Goal: Navigation & Orientation: Find specific page/section

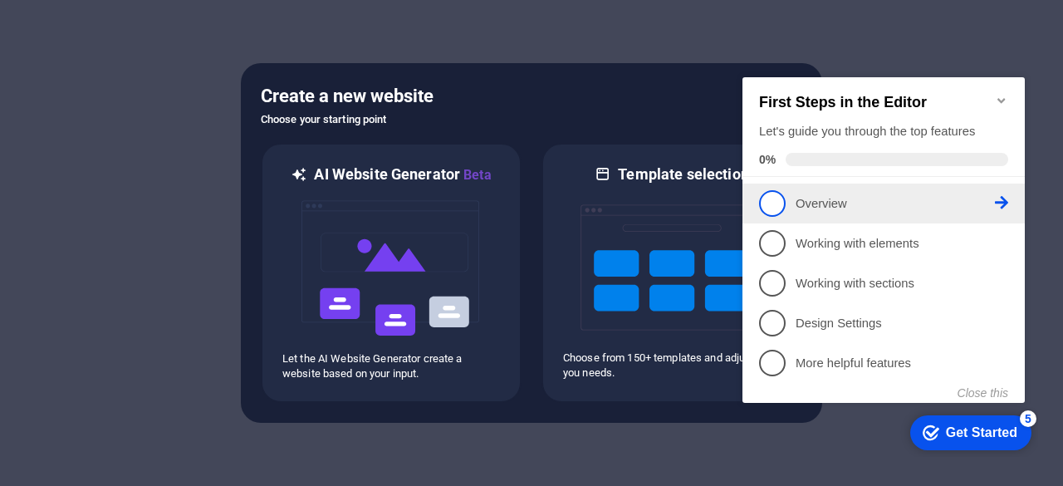
click at [765, 200] on span "1" at bounding box center [772, 203] width 27 height 27
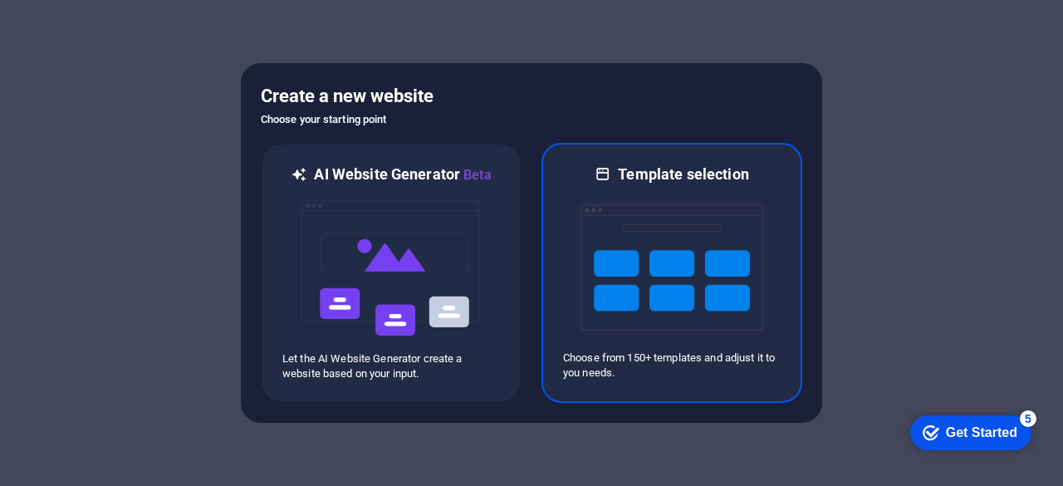
click at [711, 236] on img at bounding box center [671, 267] width 183 height 166
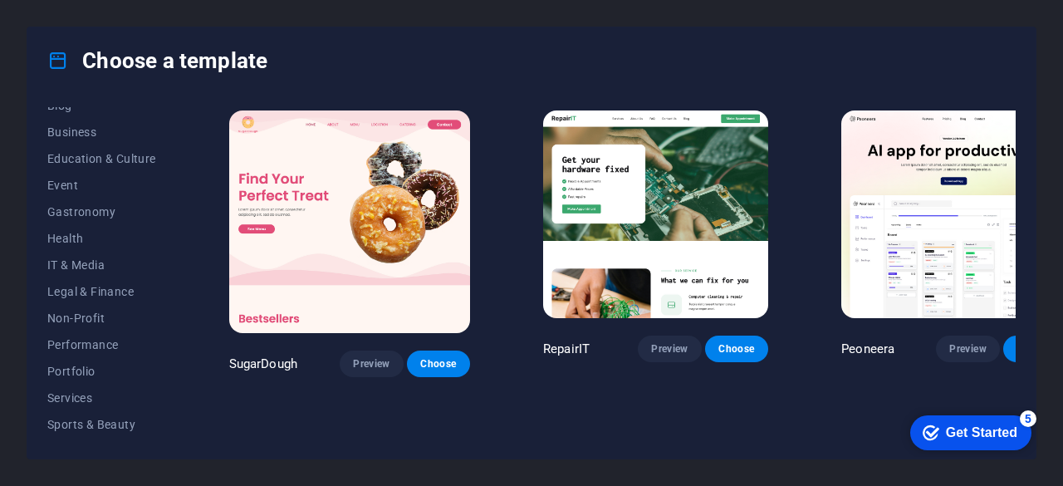
scroll to position [260, 0]
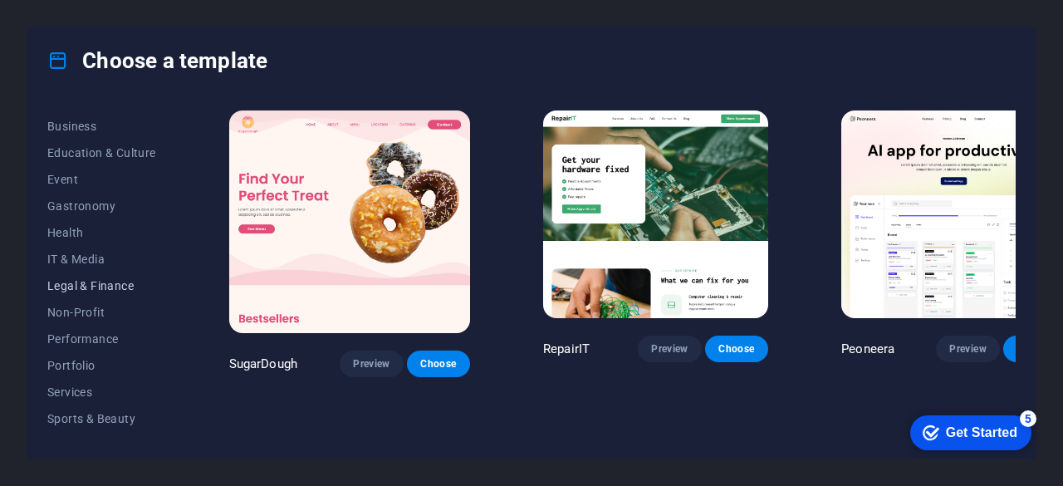
click at [110, 284] on span "Legal & Finance" at bounding box center [101, 285] width 109 height 13
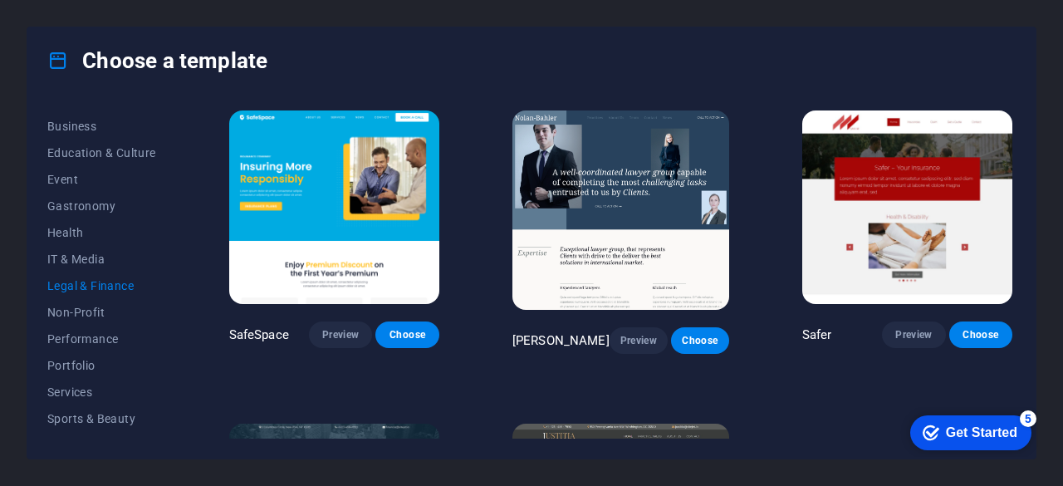
drag, startPoint x: 174, startPoint y: 364, endPoint x: 178, endPoint y: 432, distance: 67.4
click at [178, 432] on div "All Templates My Templates New Trending Landingpage Multipager Onepager Art & D…" at bounding box center [531, 276] width 1008 height 364
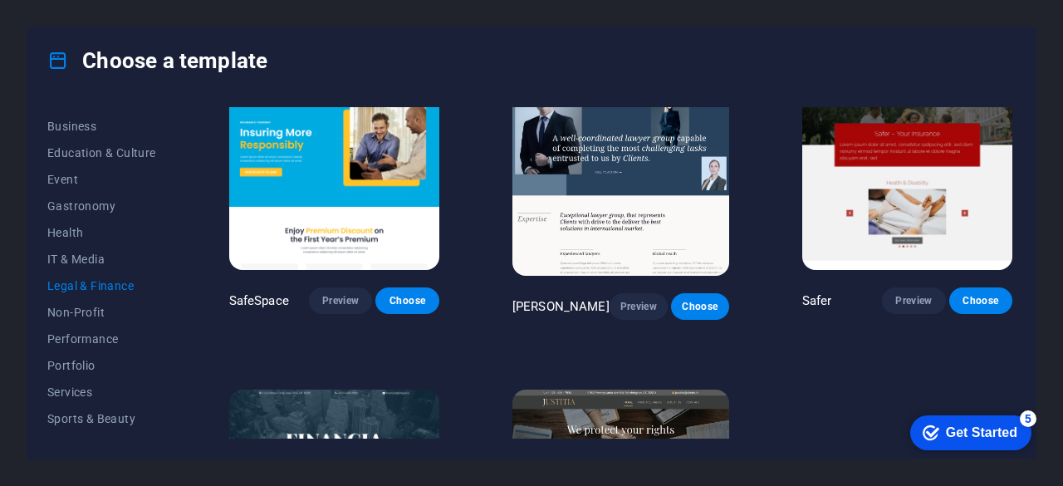
drag, startPoint x: 1013, startPoint y: 369, endPoint x: 125, endPoint y: 27, distance: 951.9
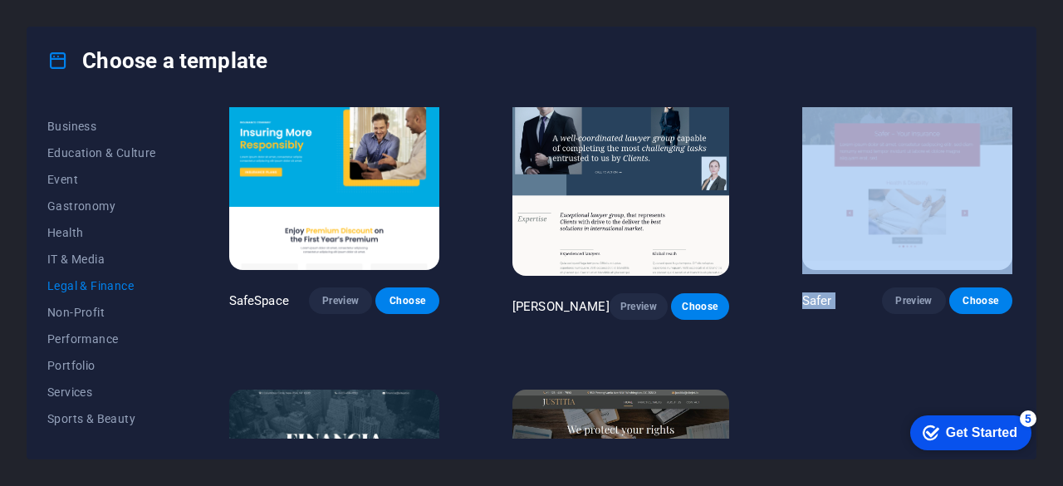
drag, startPoint x: 1011, startPoint y: 343, endPoint x: 1011, endPoint y: 159, distance: 184.3
click at [1011, 159] on div "SafeSpace Preview Choose [PERSON_NAME] Preview Choose Safer Preview Choose Fina…" at bounding box center [621, 353] width 790 height 560
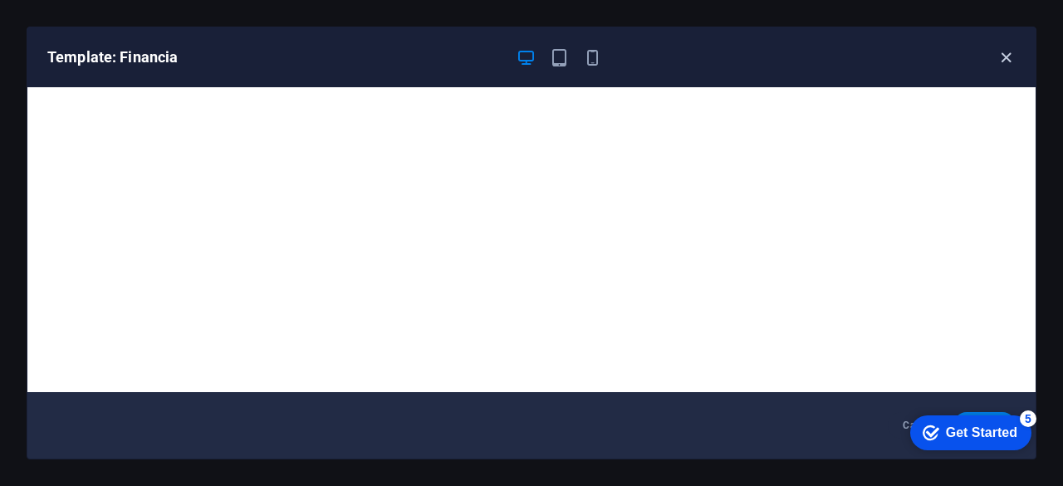
click at [1005, 55] on icon "button" at bounding box center [1005, 57] width 19 height 19
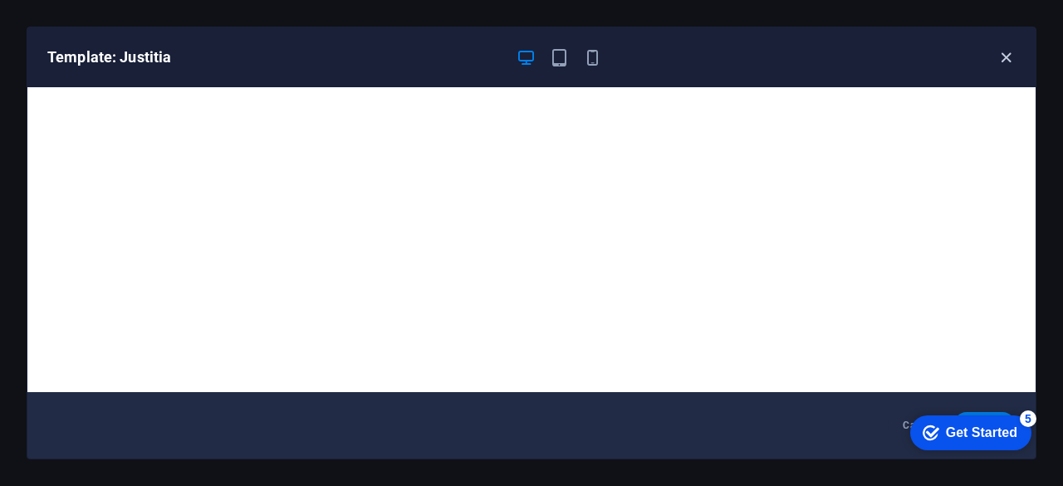
click at [1013, 52] on icon "button" at bounding box center [1005, 57] width 19 height 19
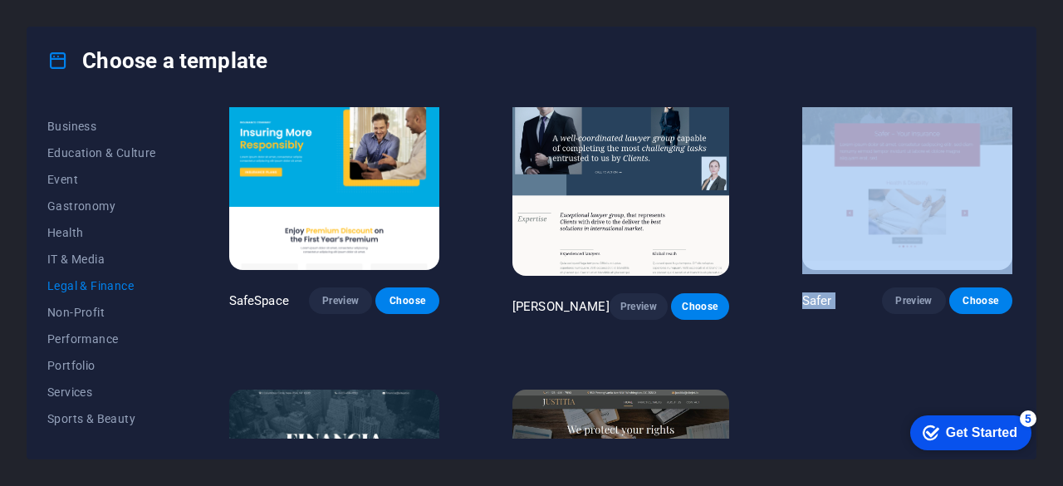
click at [330, 172] on img at bounding box center [334, 172] width 210 height 193
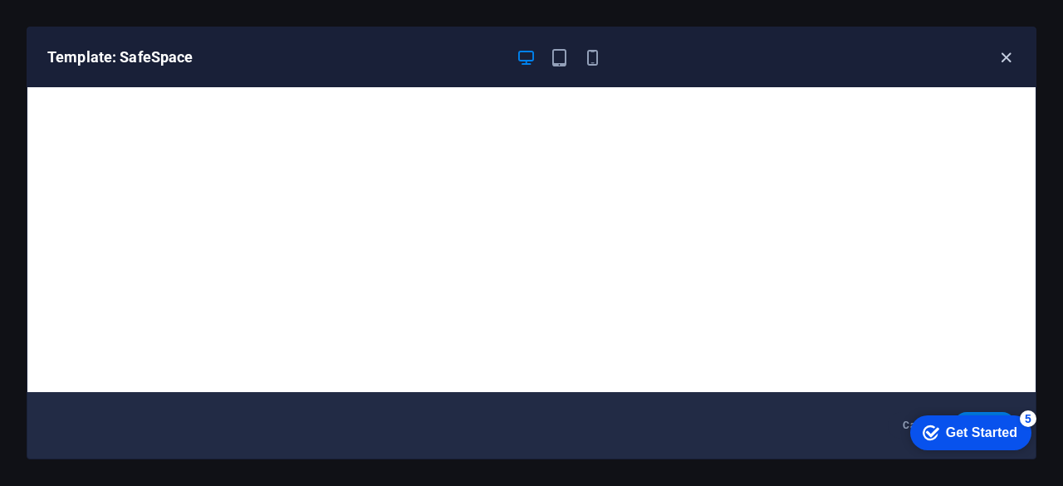
click at [1012, 62] on icon "button" at bounding box center [1005, 57] width 19 height 19
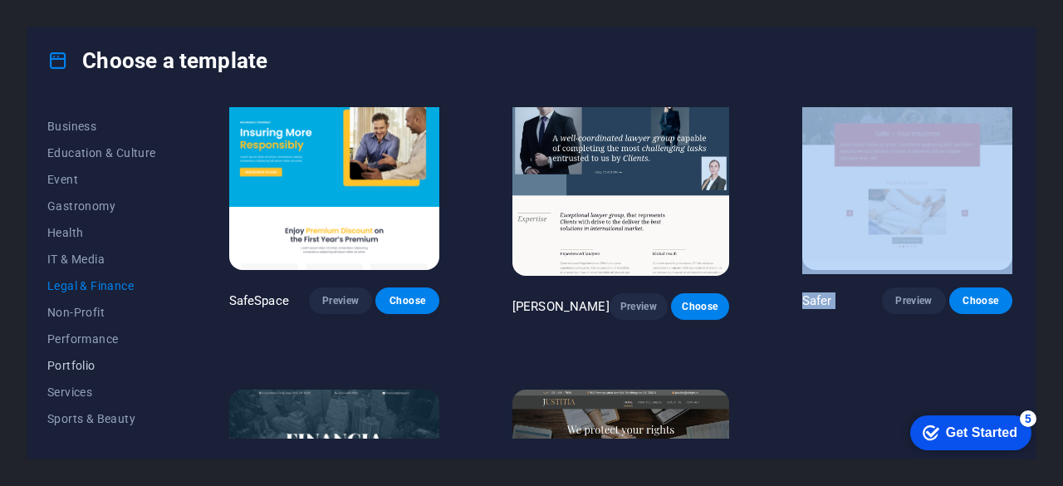
click at [81, 364] on span "Portfolio" at bounding box center [101, 365] width 109 height 13
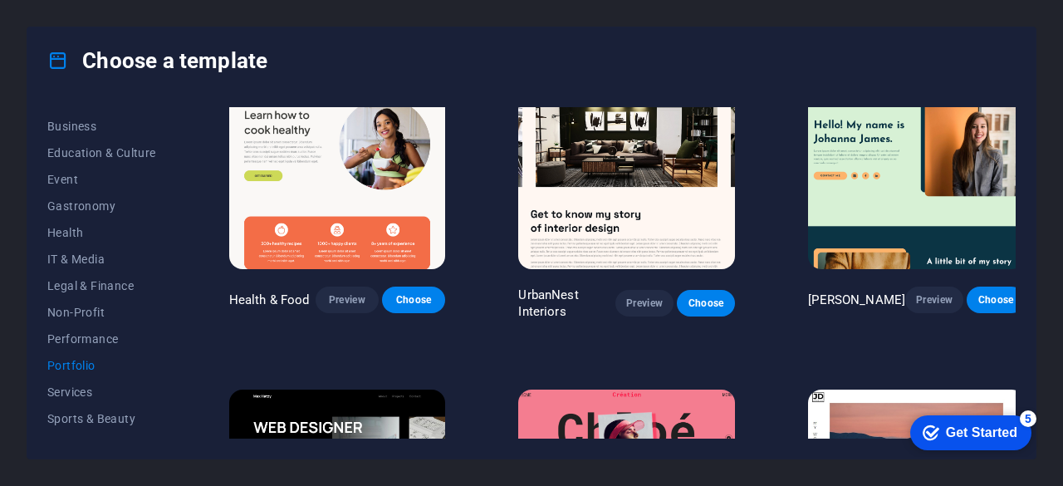
scroll to position [0, 0]
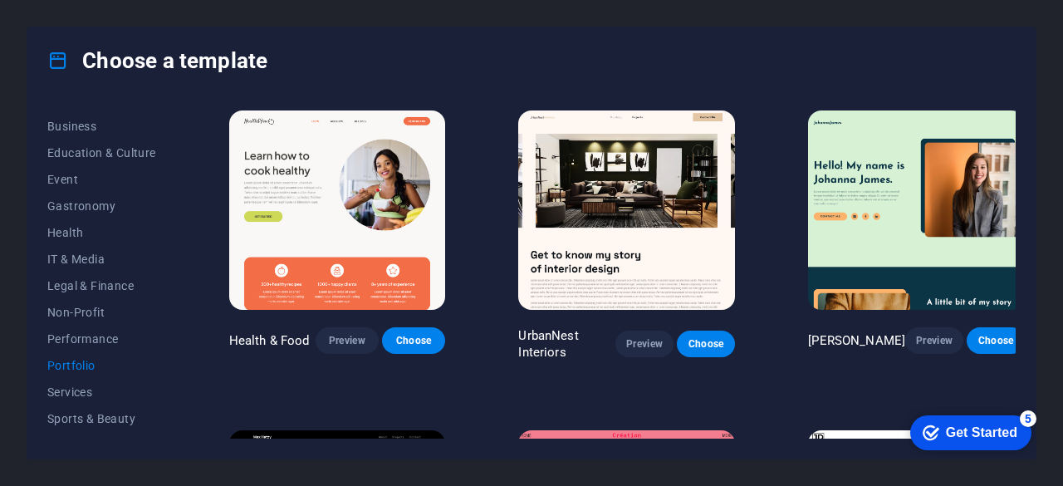
drag, startPoint x: 178, startPoint y: 388, endPoint x: 183, endPoint y: 410, distance: 23.0
click at [183, 416] on div "All Templates My Templates New Trending Landingpage Multipager Onepager Art & D…" at bounding box center [531, 276] width 1008 height 364
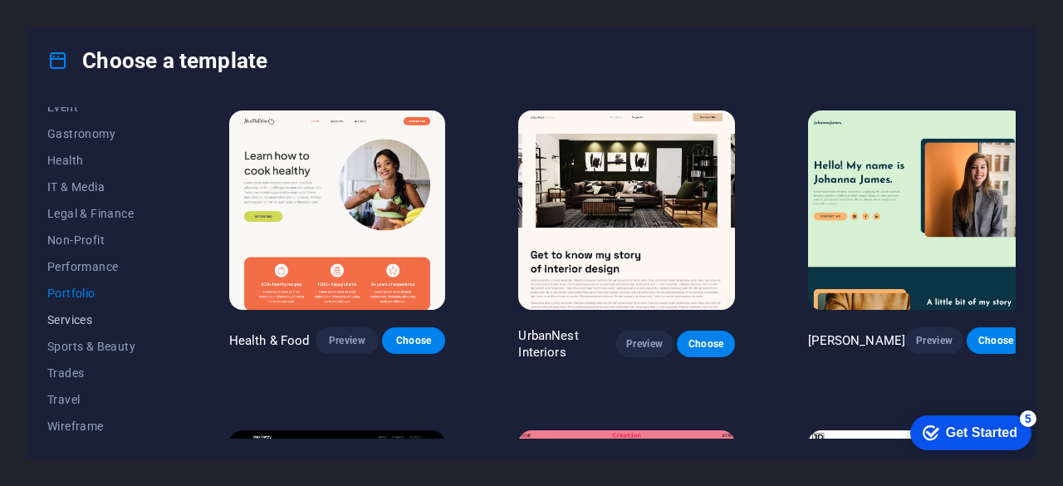
click at [67, 315] on span "Services" at bounding box center [101, 319] width 109 height 13
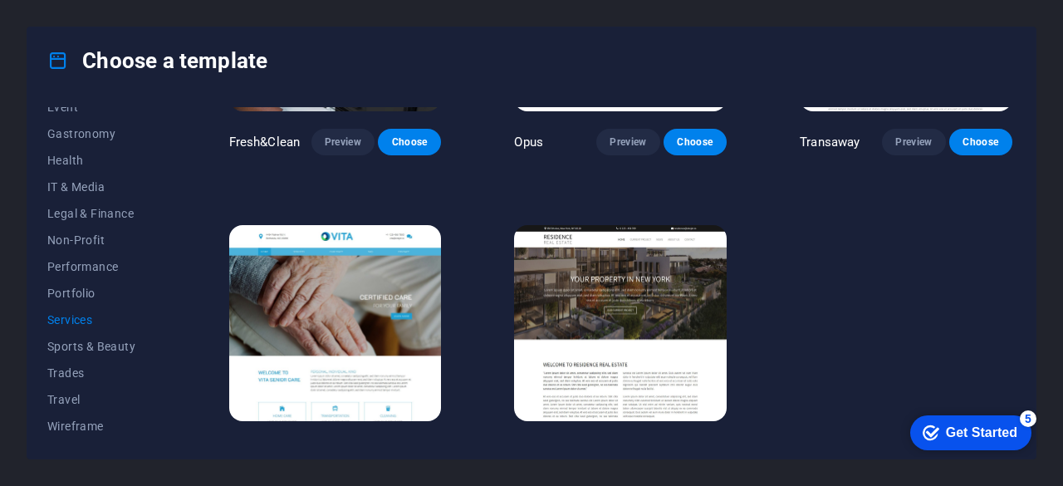
scroll to position [1773, 0]
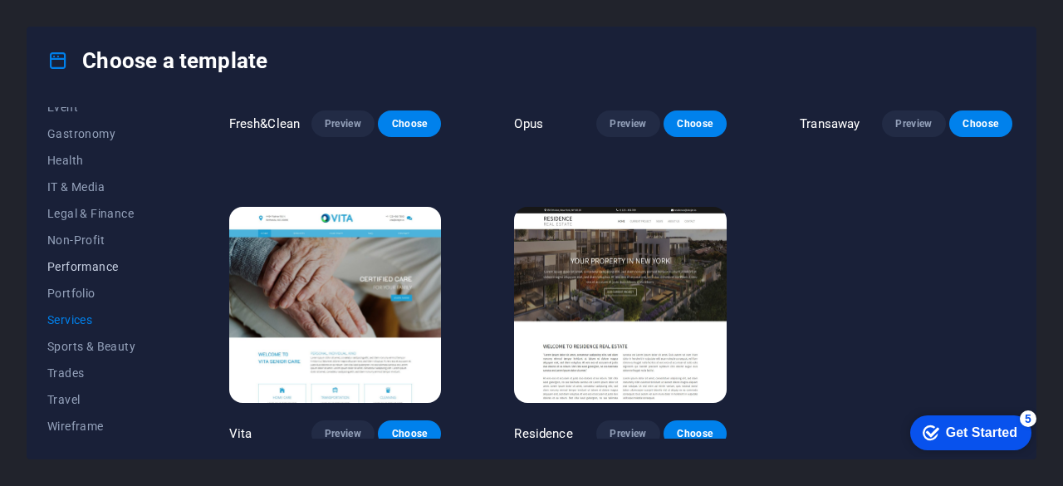
click at [103, 267] on span "Performance" at bounding box center [101, 266] width 109 height 13
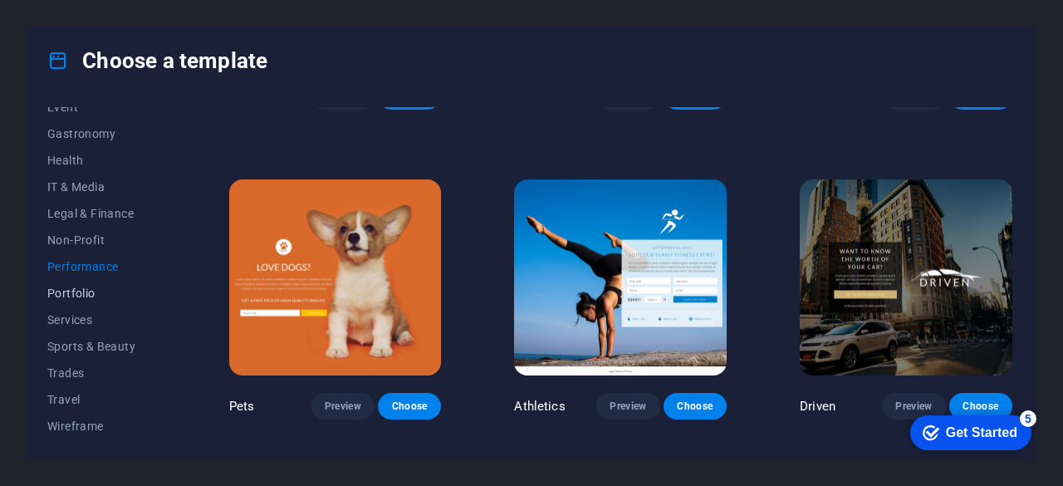
scroll to position [732, 0]
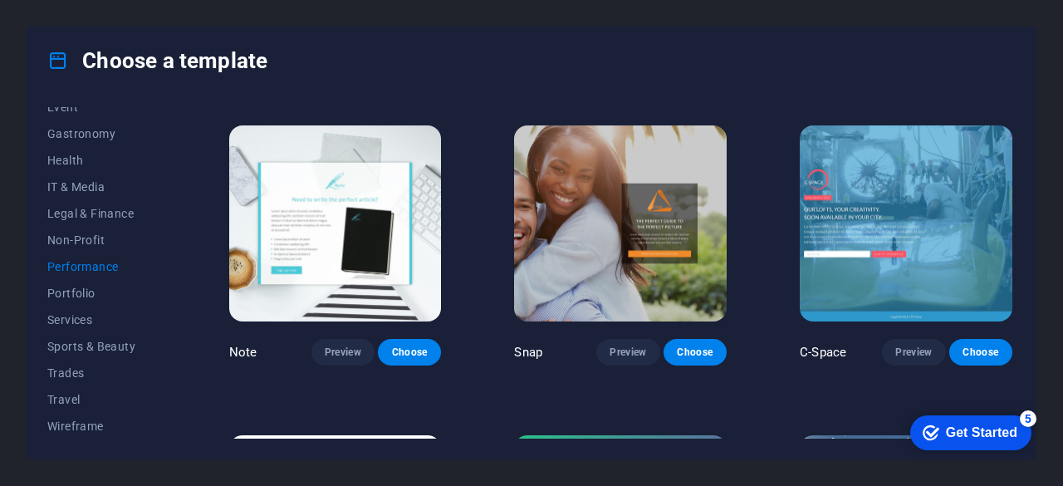
drag, startPoint x: 178, startPoint y: 318, endPoint x: 176, endPoint y: 292, distance: 25.8
click at [176, 292] on div "All Templates My Templates New Trending Landingpage Multipager Onepager Art & D…" at bounding box center [531, 276] width 1008 height 364
click at [172, 277] on div "All Templates My Templates New Trending Landingpage Multipager Onepager Art & D…" at bounding box center [111, 272] width 129 height 331
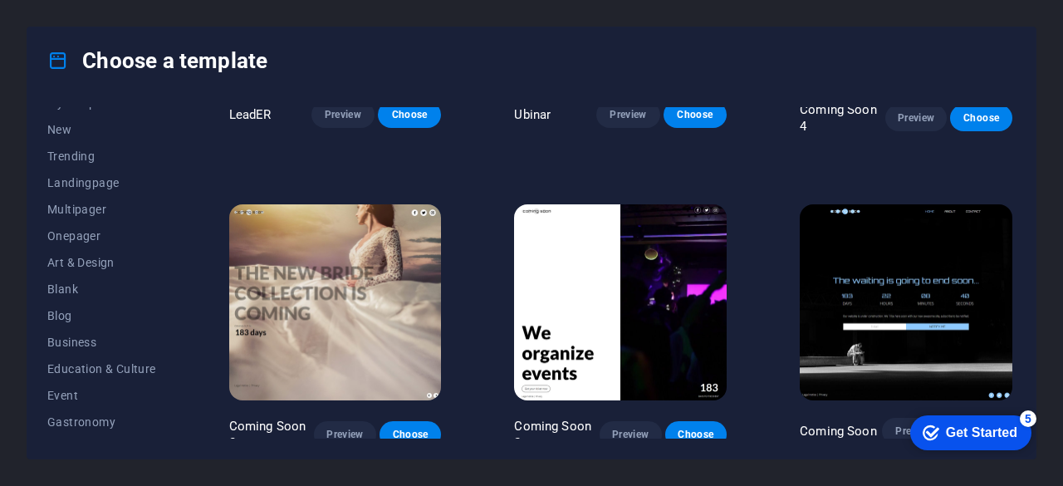
scroll to position [43, 0]
click at [67, 338] on span "Business" at bounding box center [101, 342] width 109 height 13
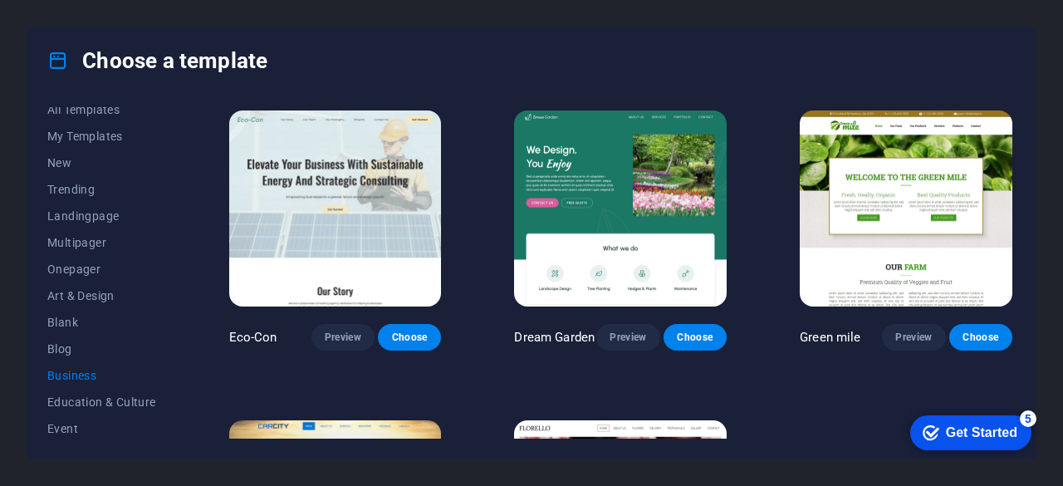
scroll to position [0, 0]
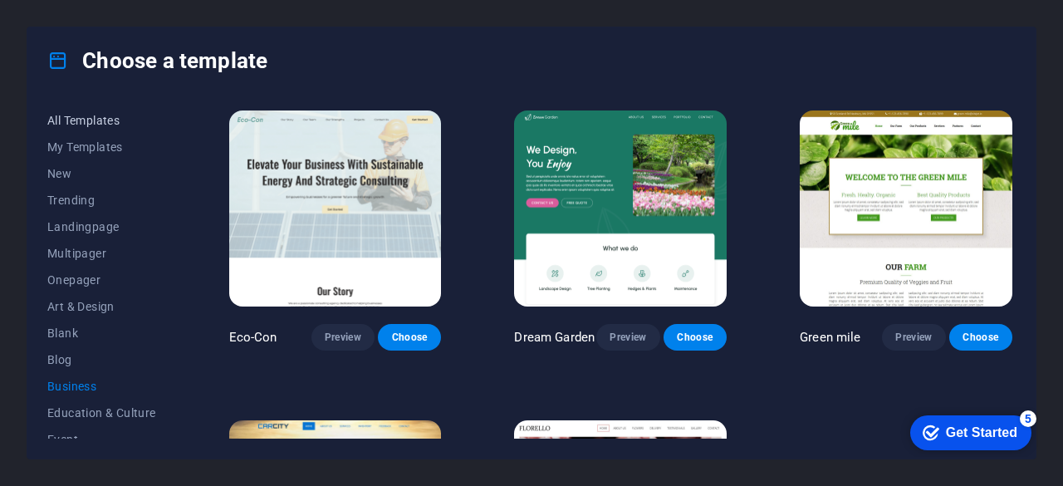
click at [115, 114] on span "All Templates" at bounding box center [101, 120] width 109 height 13
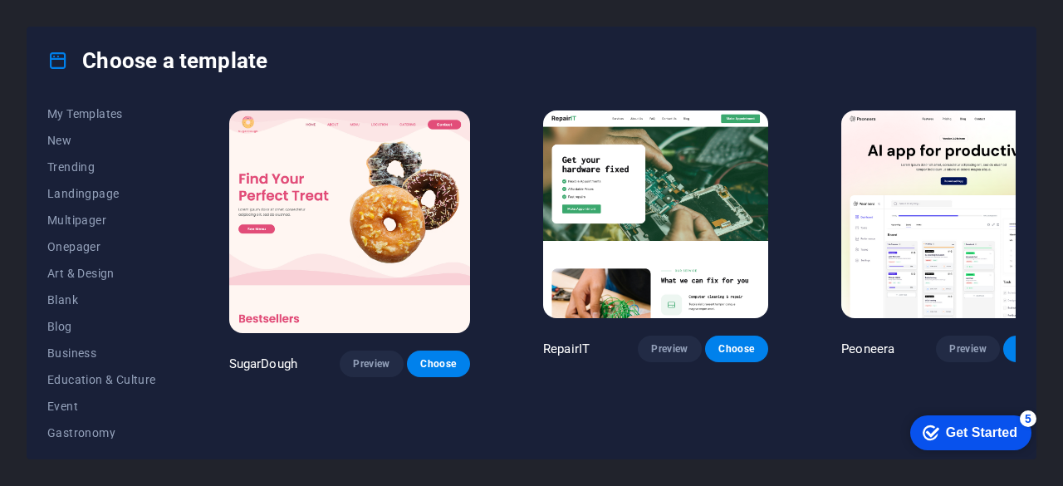
scroll to position [66, 0]
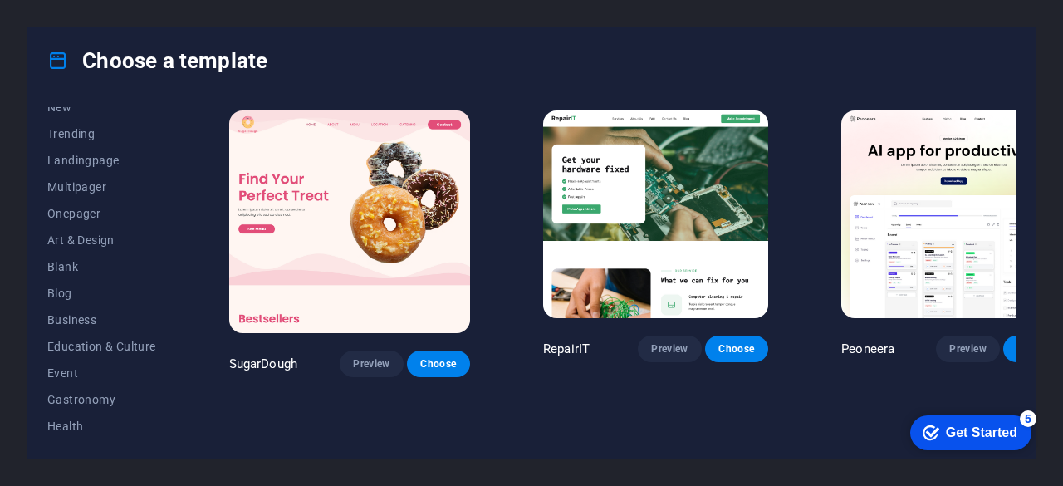
click at [880, 83] on div "Choose a template" at bounding box center [531, 60] width 1008 height 66
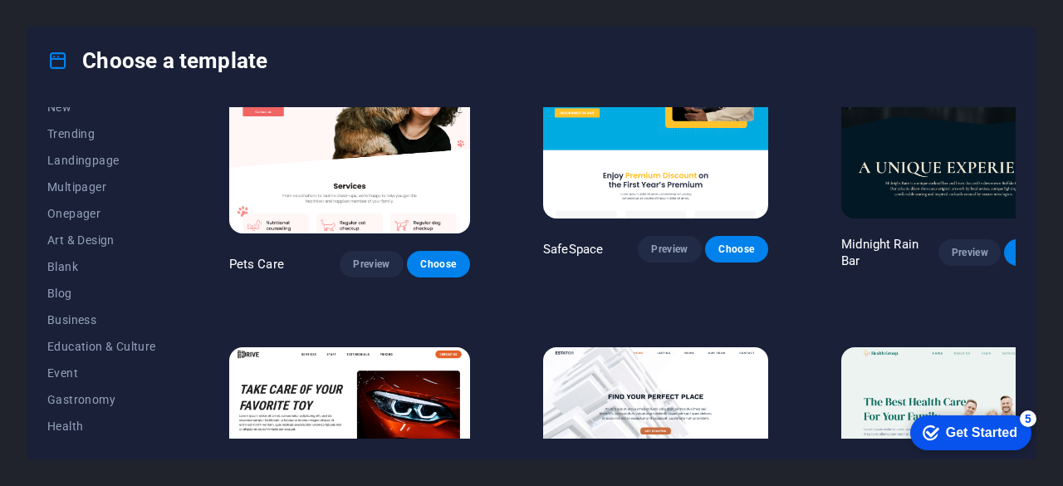
scroll to position [2851, 0]
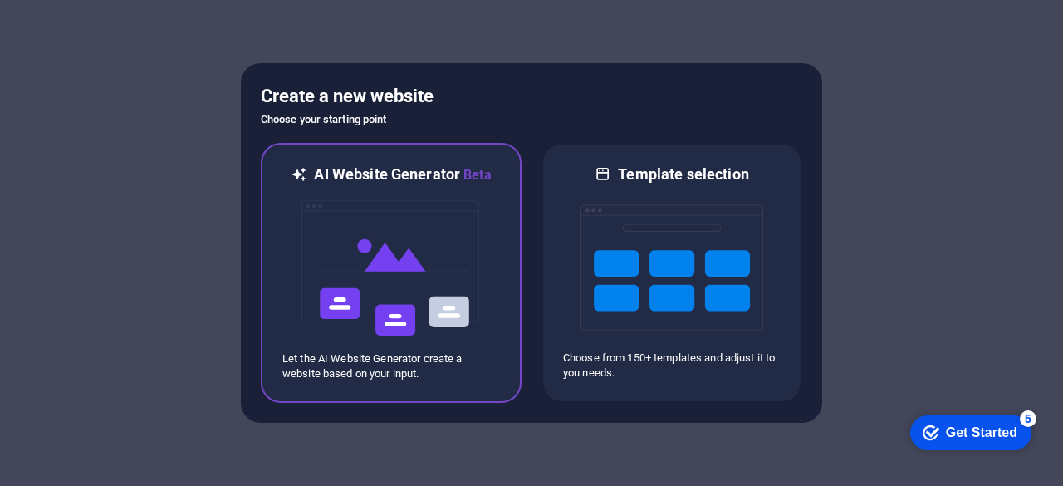
click at [412, 250] on img at bounding box center [391, 268] width 183 height 166
